Goal: Find specific page/section: Find specific page/section

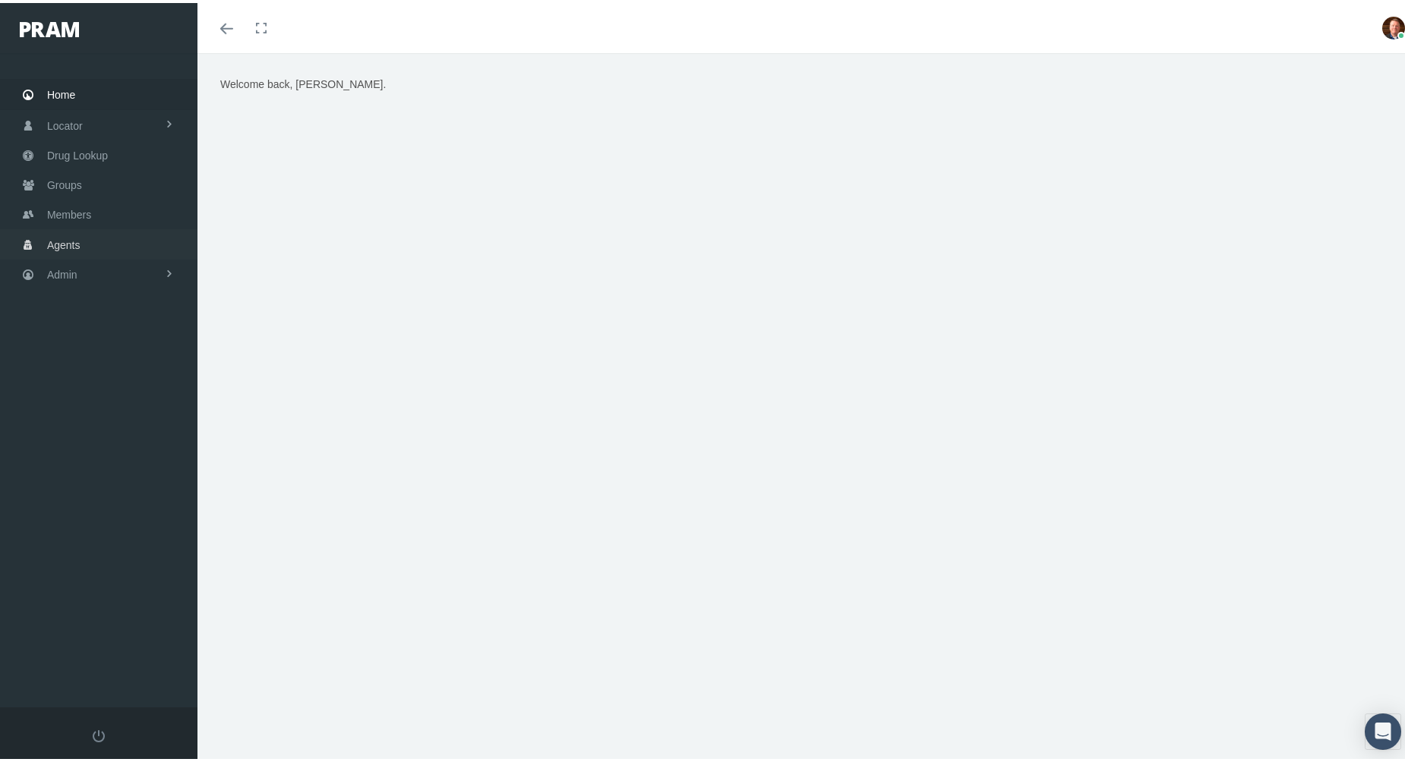
click at [72, 239] on span "Agents" at bounding box center [63, 242] width 33 height 29
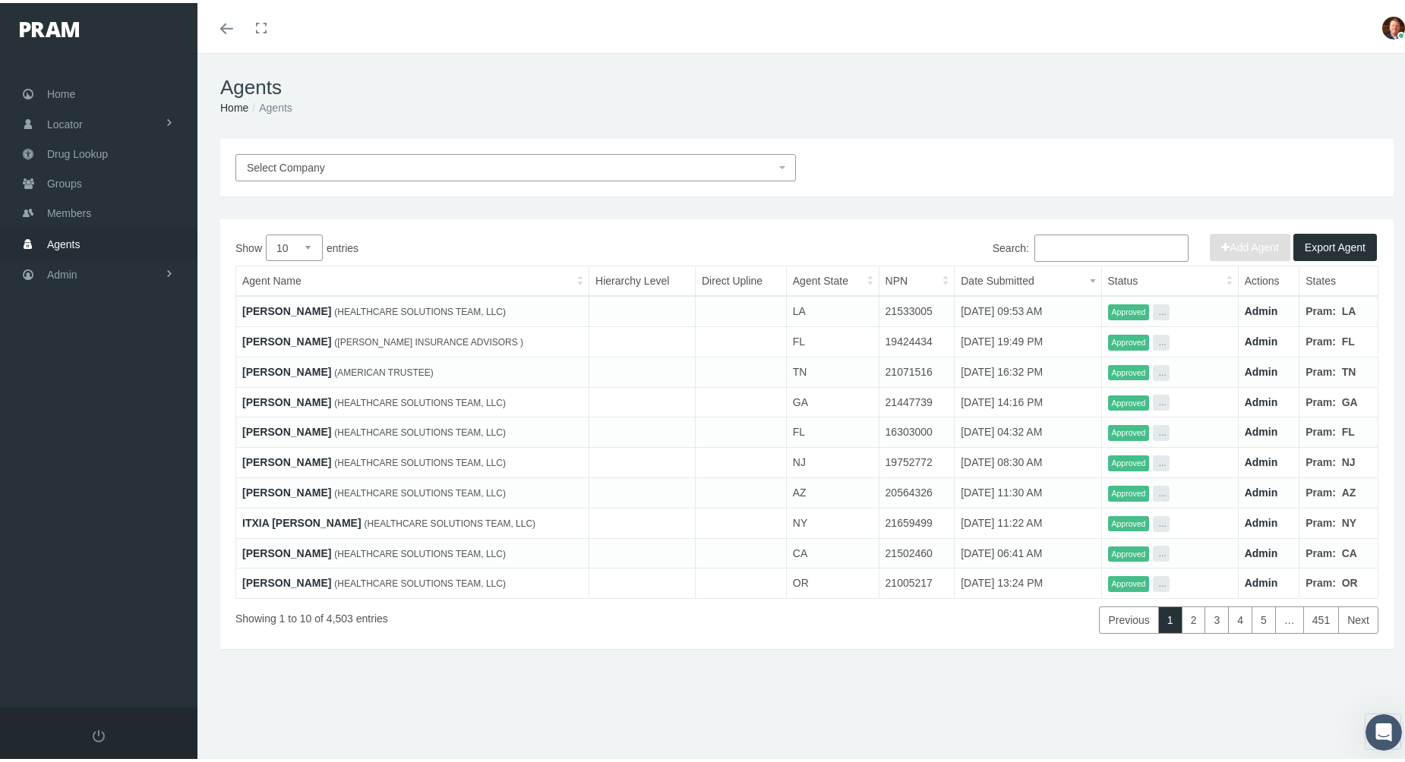
click at [312, 244] on select "10 25 50 100" at bounding box center [294, 245] width 57 height 27
select select "100"
click at [266, 232] on select "10 25 50 100" at bounding box center [294, 245] width 57 height 27
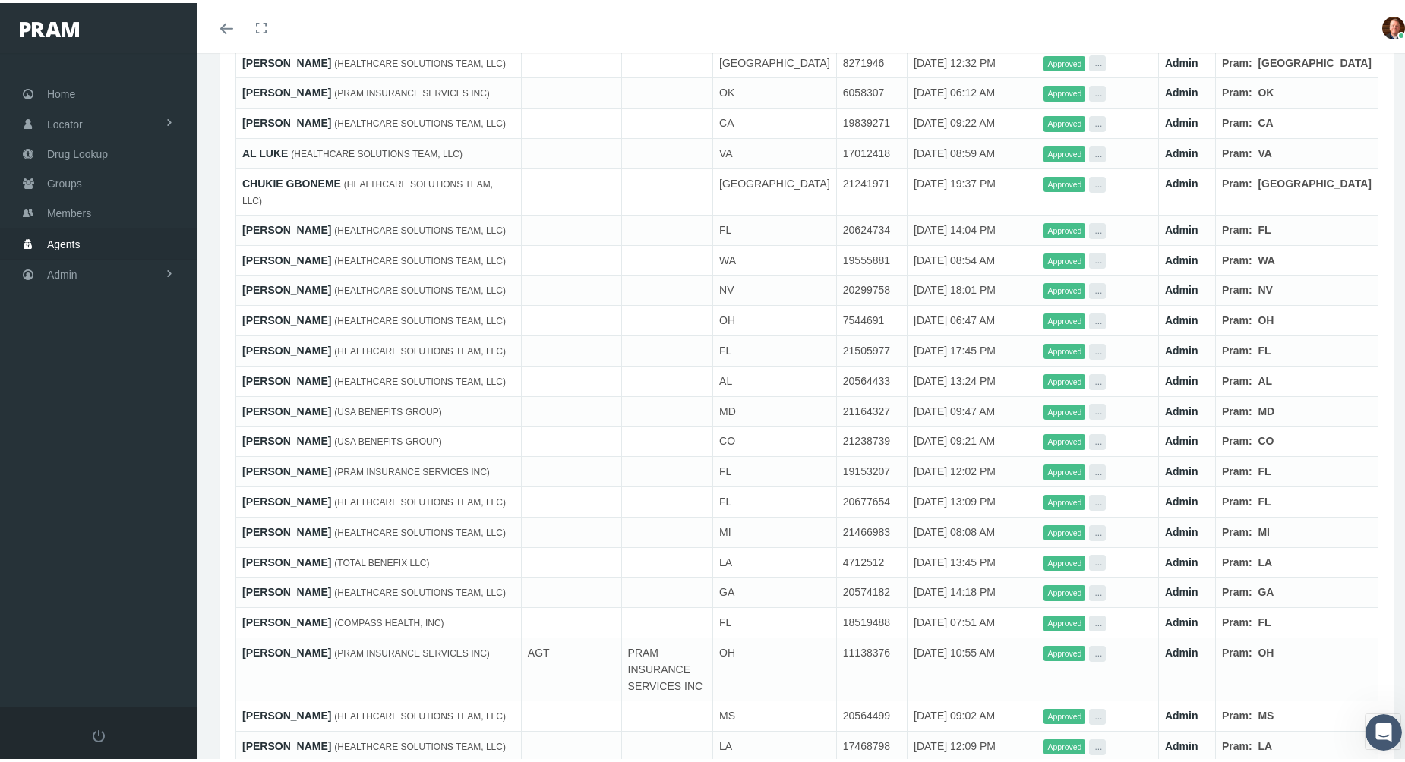
scroll to position [2742, 0]
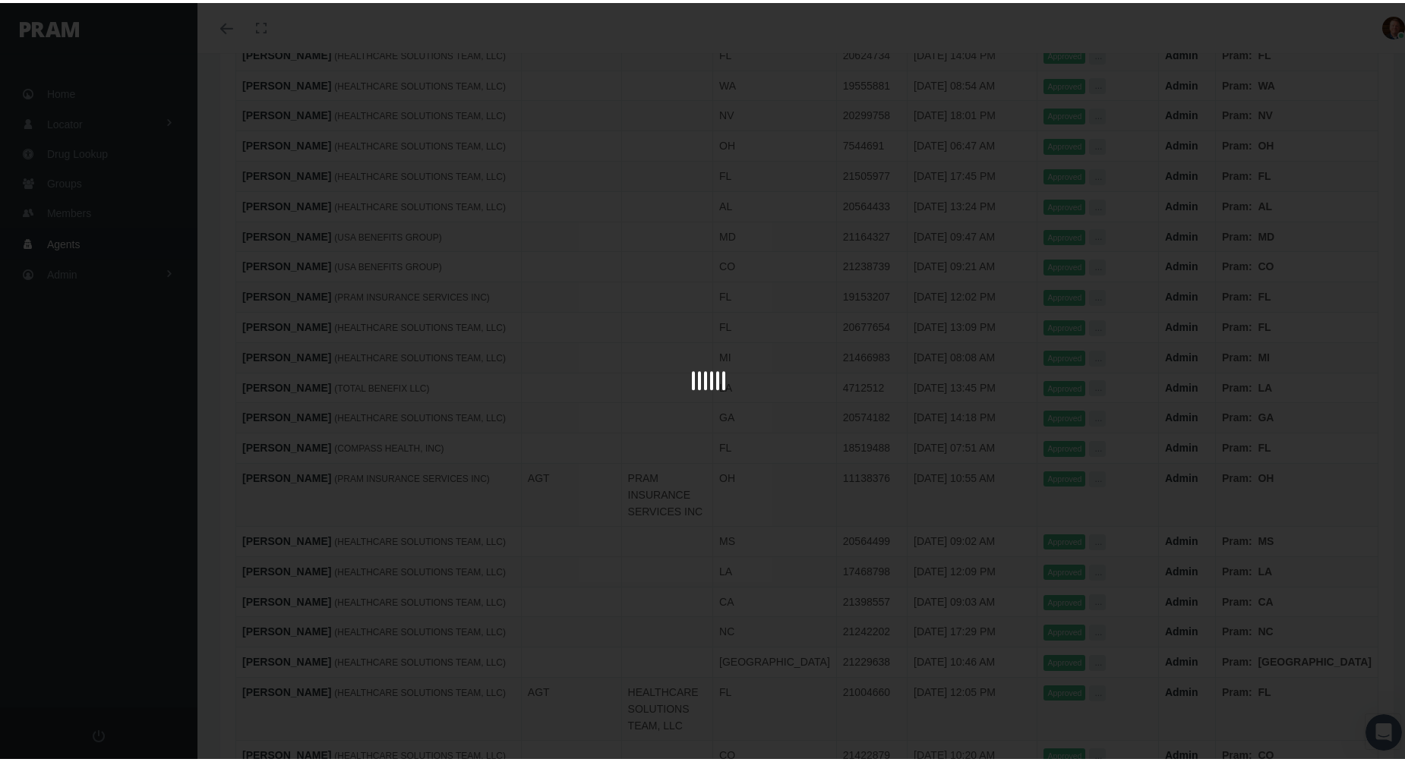
scroll to position [2957, 0]
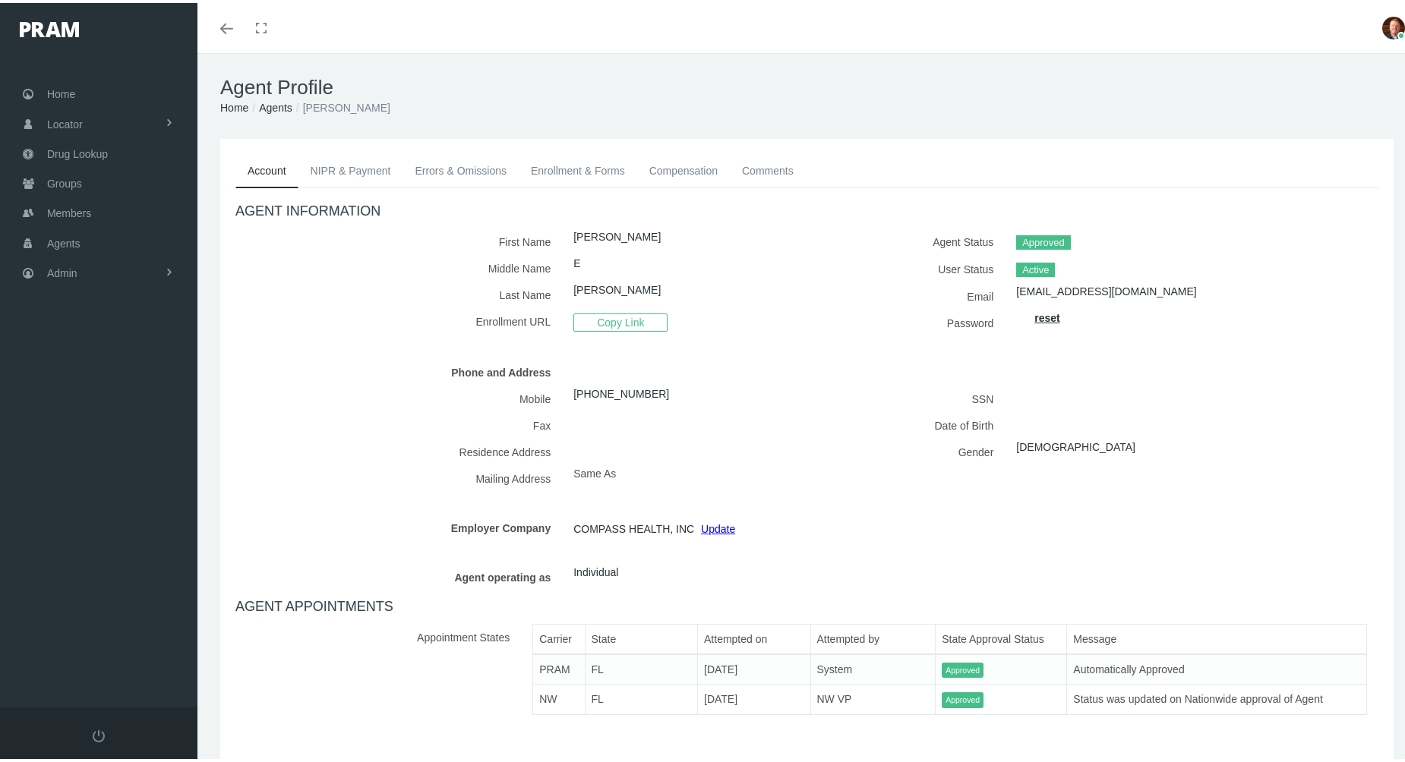
click at [553, 160] on link "Enrollment & Forms" at bounding box center [578, 167] width 118 height 33
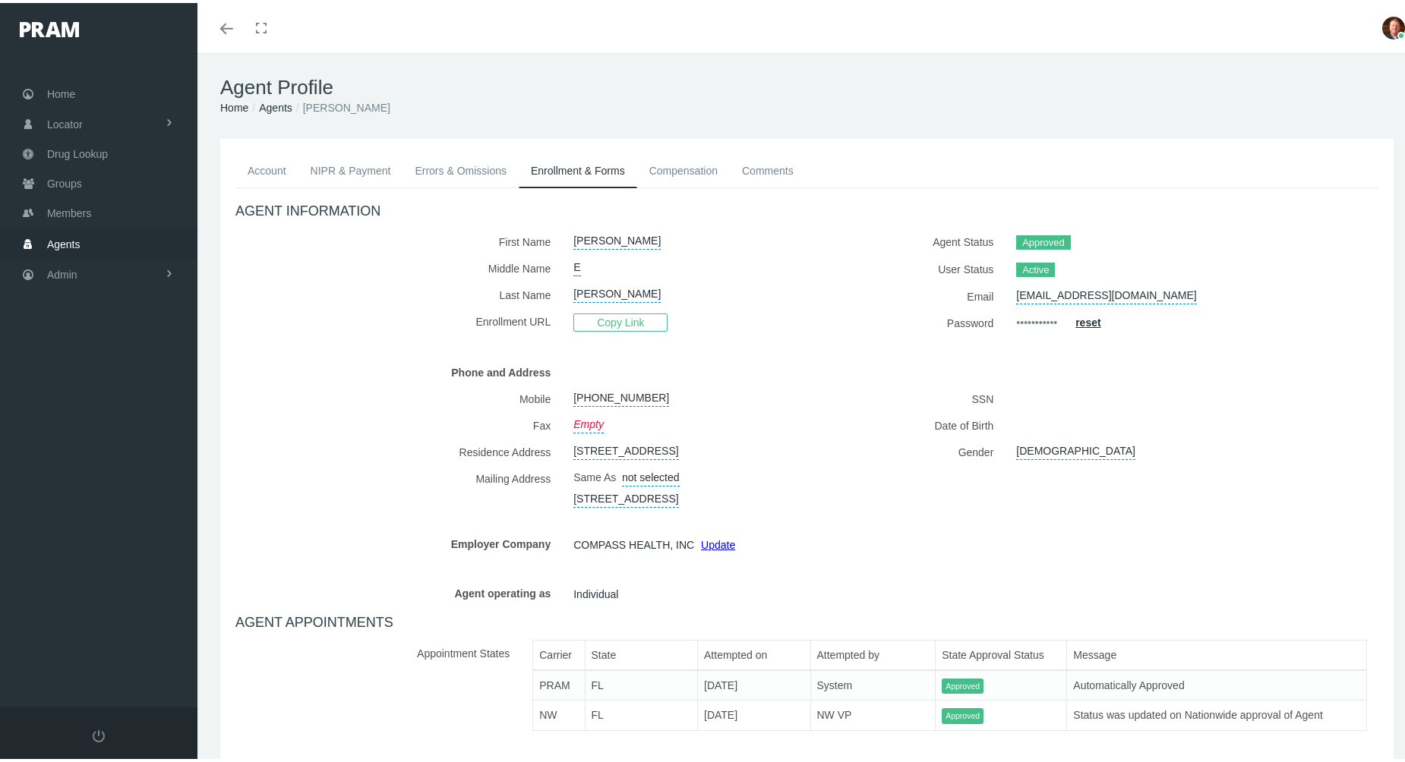
click at [572, 170] on link "Enrollment & Forms" at bounding box center [578, 168] width 118 height 34
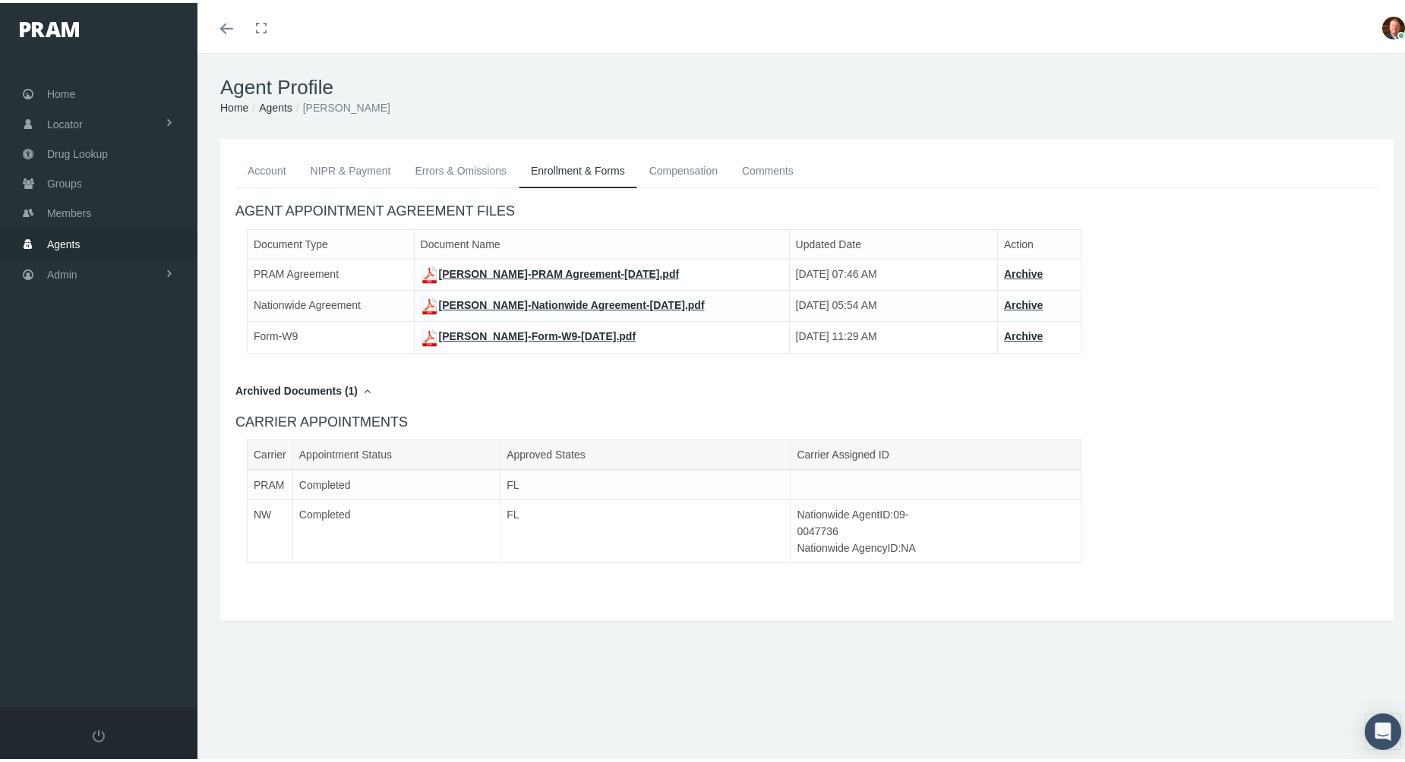
click at [594, 267] on link "[PERSON_NAME]-PRAM Agreement-[DATE].pdf" at bounding box center [550, 271] width 259 height 12
click at [575, 304] on link "[PERSON_NAME]-Nationwide Agreement-[DATE].pdf" at bounding box center [563, 302] width 284 height 12
